Goal: Information Seeking & Learning: Learn about a topic

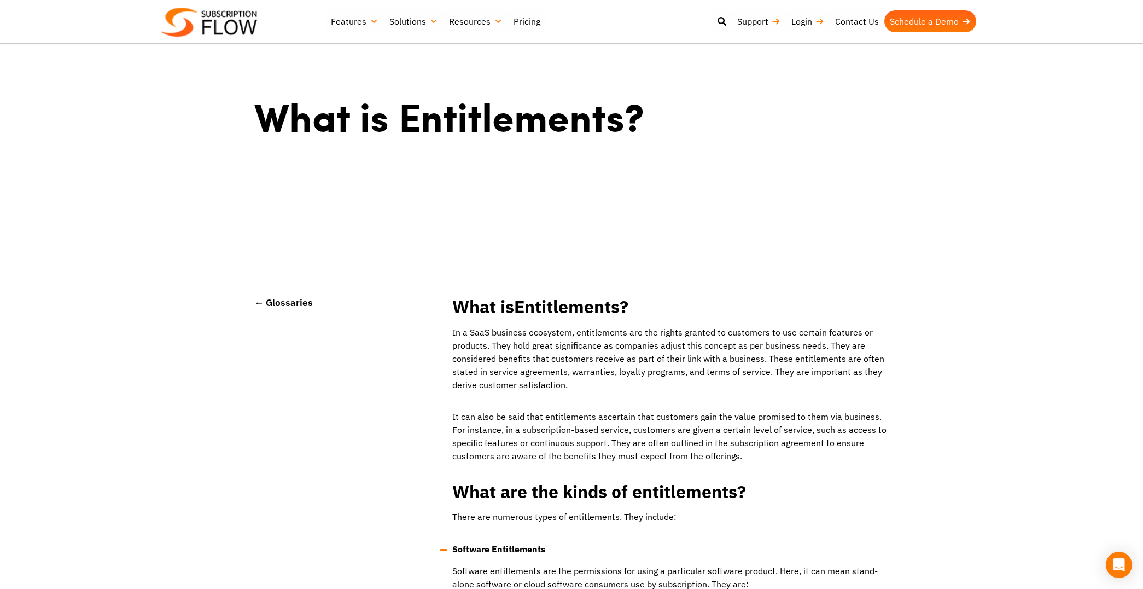
scroll to position [154, 0]
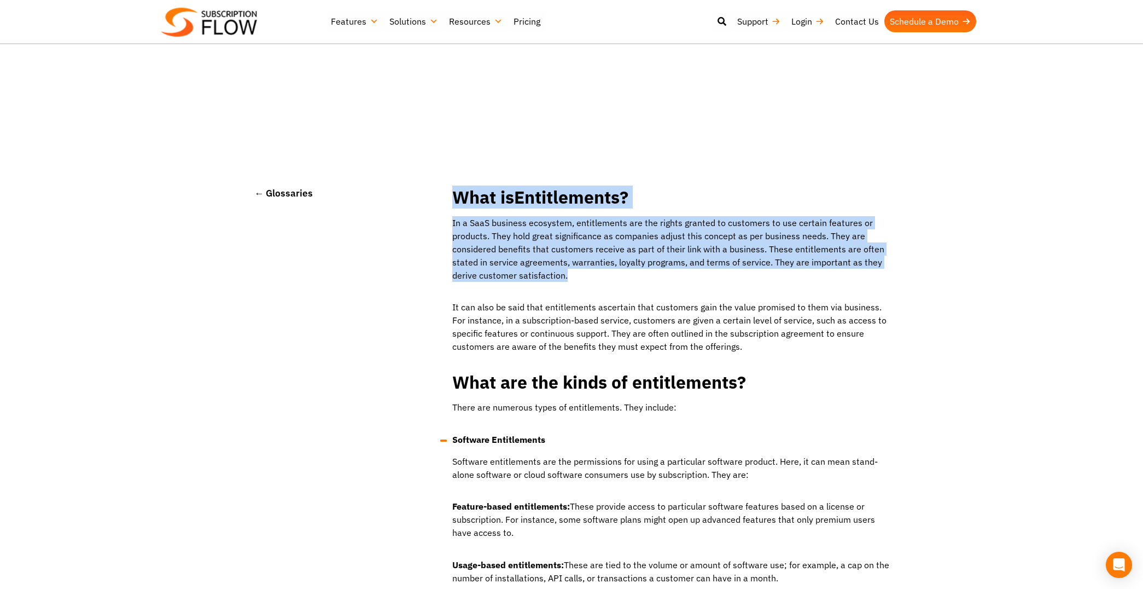
drag, startPoint x: 589, startPoint y: 278, endPoint x: 442, endPoint y: 199, distance: 166.4
copy div "What is Entitlements ? In a SaaS business ecosystem, entitlements are the right…"
